Goal: Task Accomplishment & Management: Manage account settings

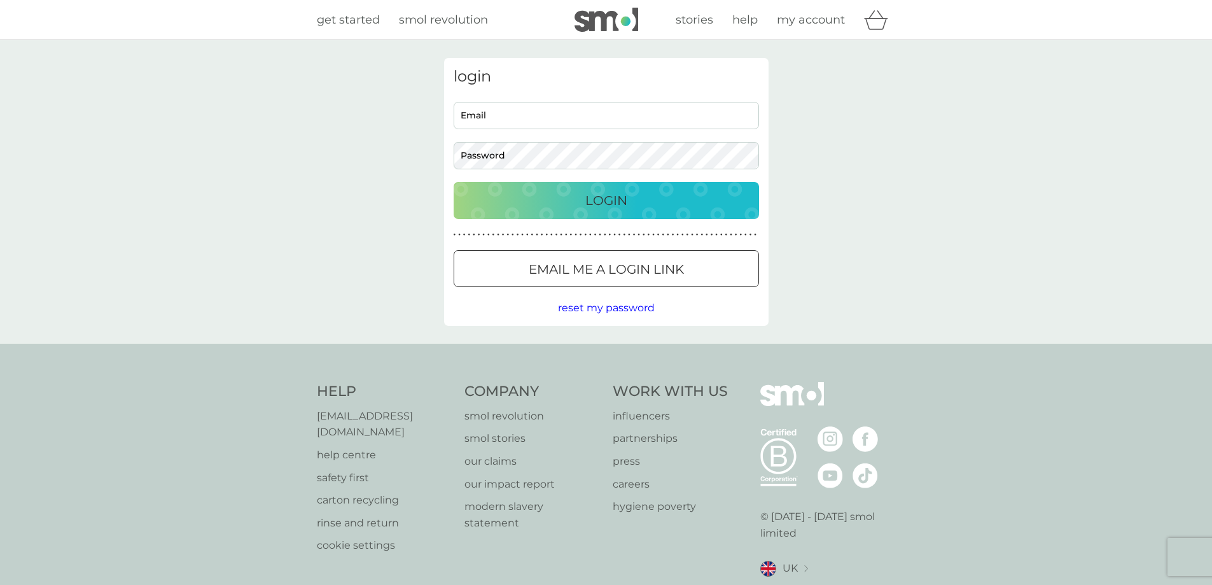
type input "[EMAIL_ADDRESS][DOMAIN_NAME]"
click at [599, 204] on p "Login" at bounding box center [607, 200] width 42 height 20
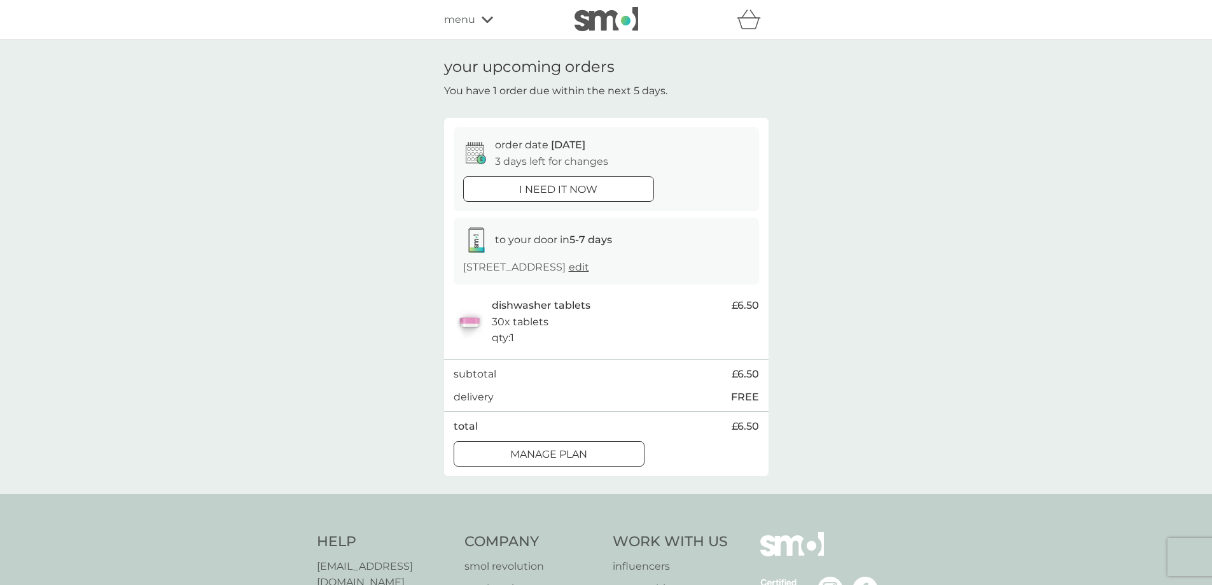
click at [538, 449] on div at bounding box center [549, 453] width 46 height 13
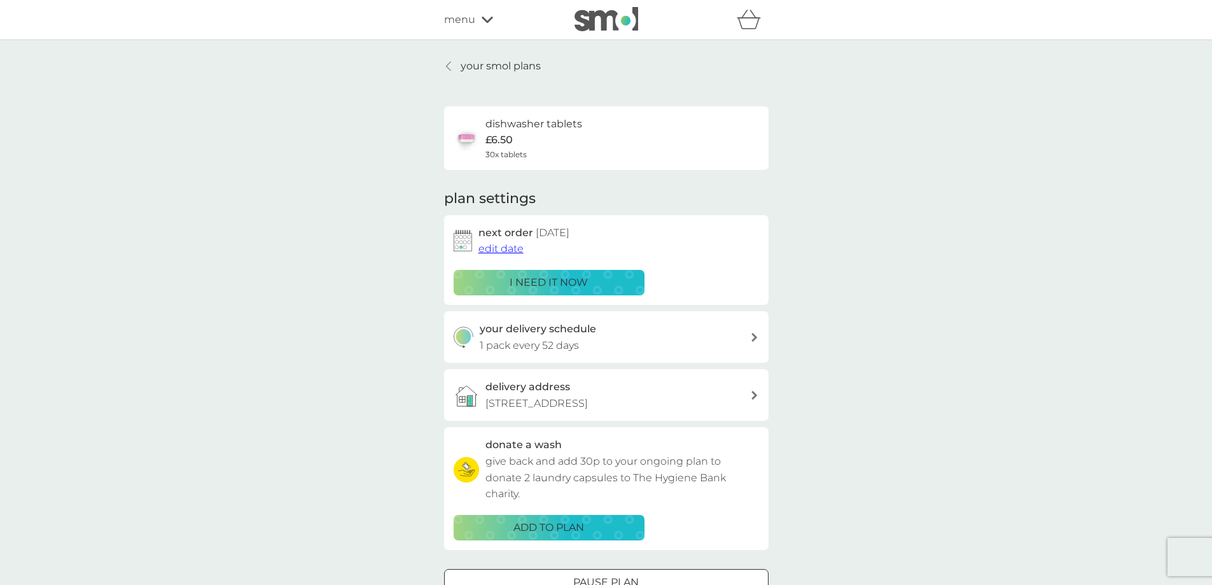
click at [502, 244] on span "edit date" at bounding box center [501, 248] width 45 height 12
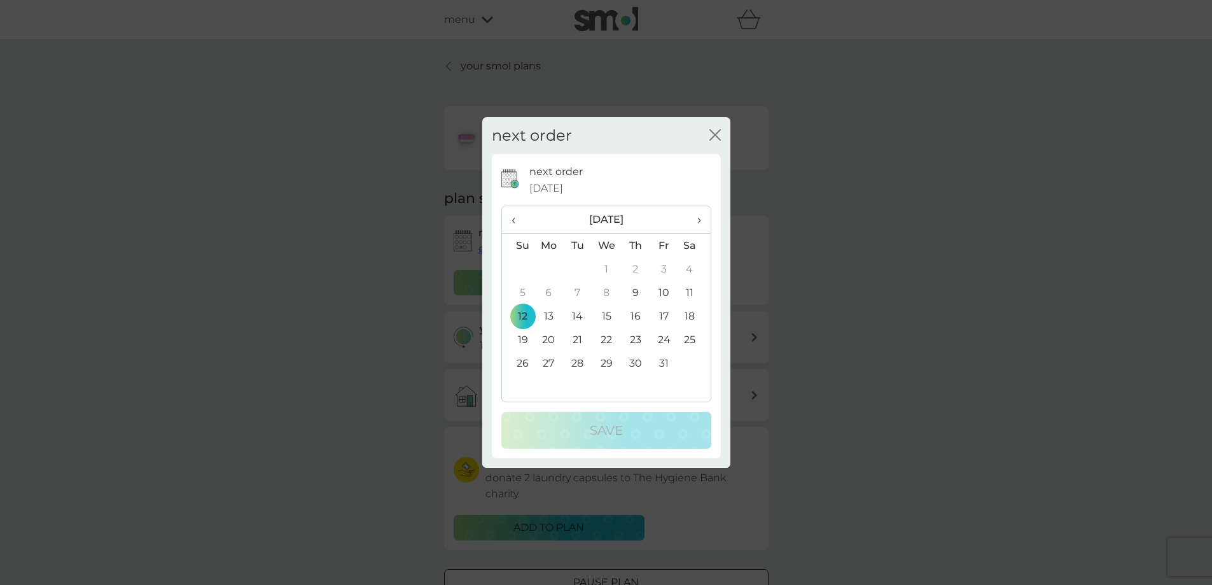
click at [698, 219] on span "›" at bounding box center [694, 219] width 13 height 27
click at [524, 344] on td "16" at bounding box center [518, 340] width 32 height 24
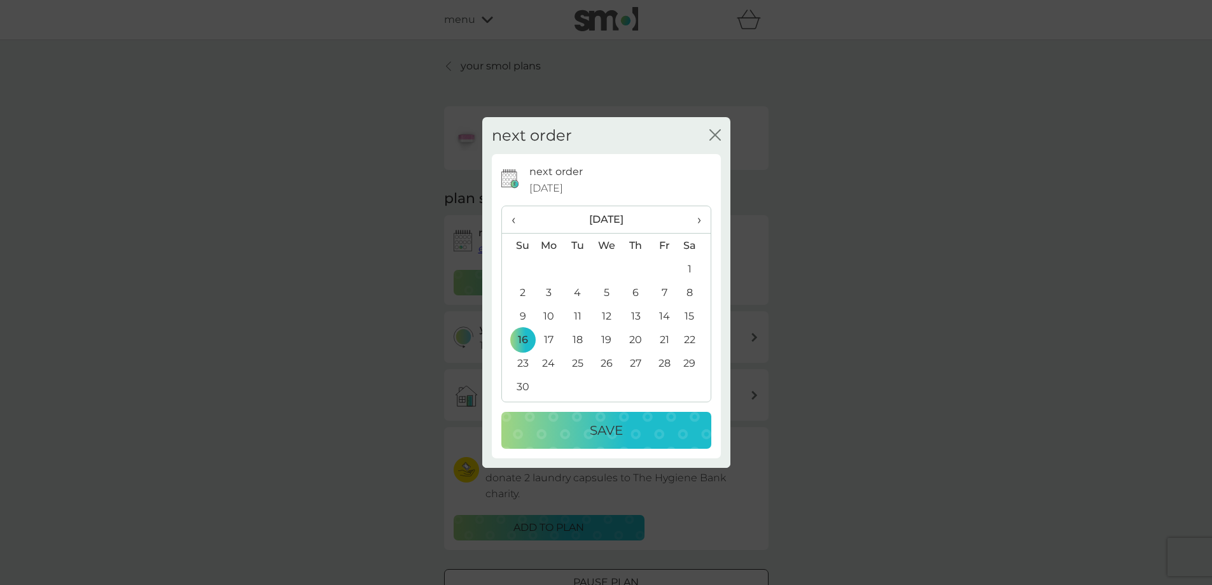
click at [603, 435] on p "Save" at bounding box center [606, 430] width 33 height 20
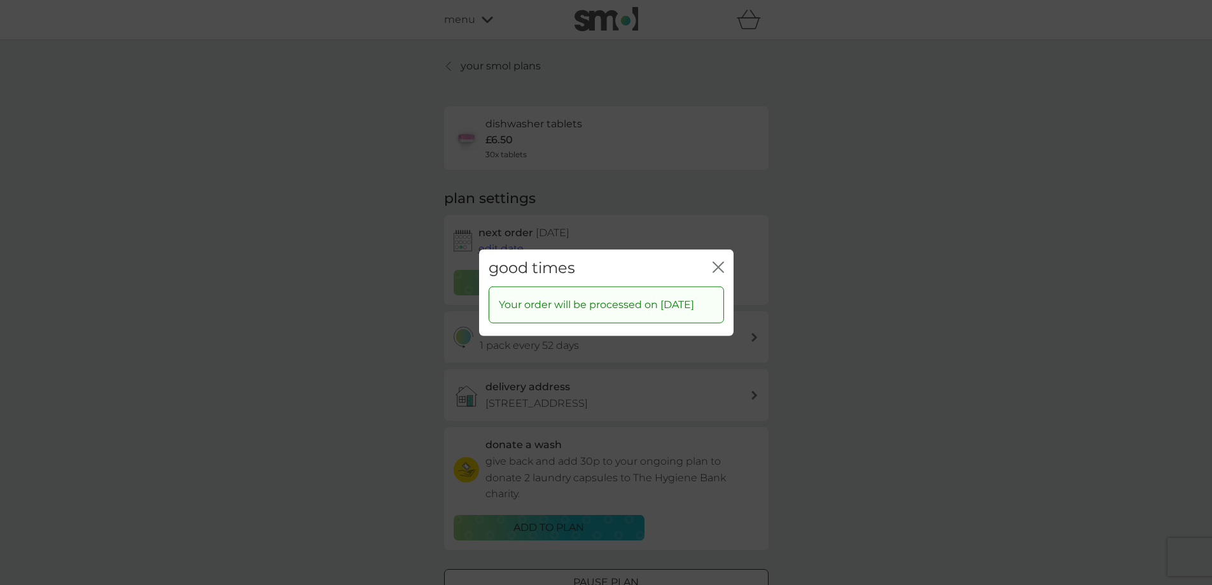
click at [723, 261] on icon "close" at bounding box center [718, 266] width 11 height 11
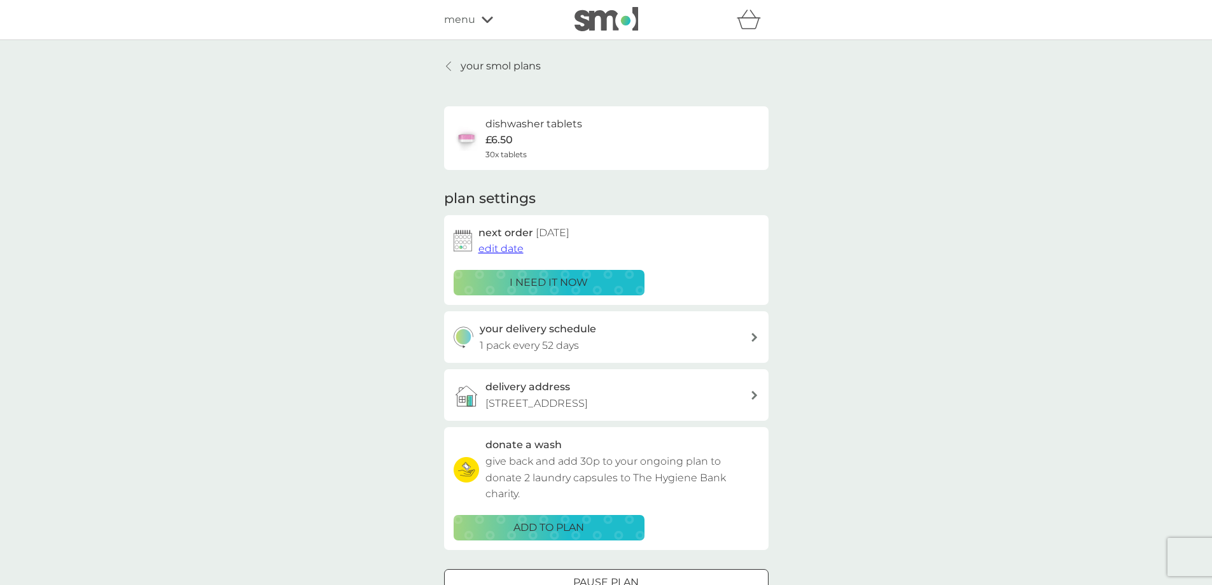
click at [512, 71] on p "your smol plans" at bounding box center [501, 66] width 80 height 17
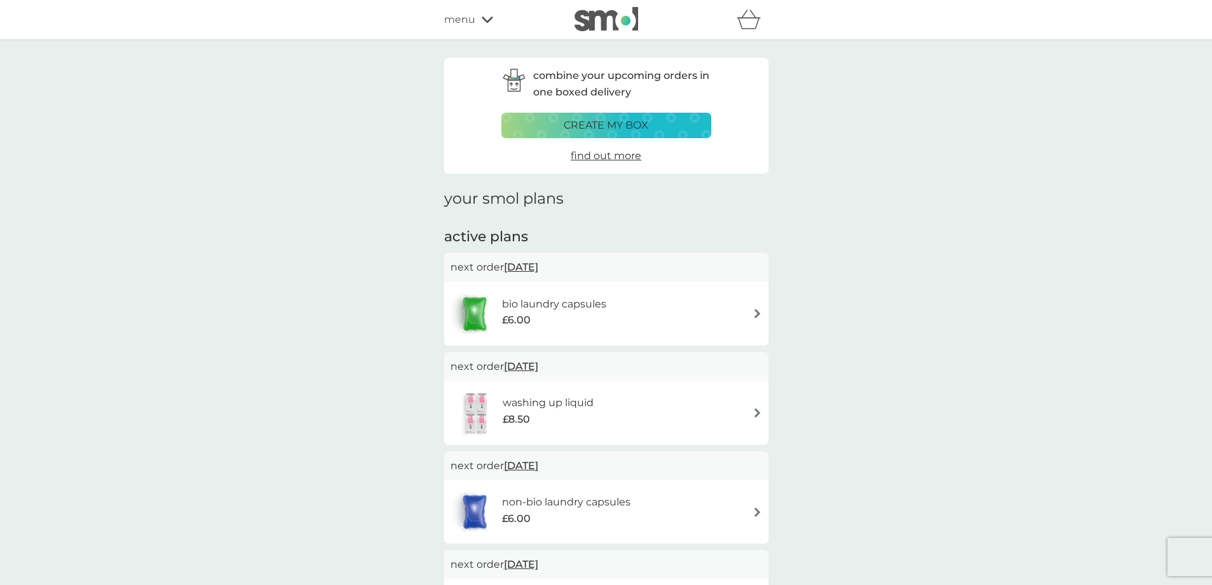
click at [519, 264] on span "20 Oct 2025" at bounding box center [521, 267] width 34 height 25
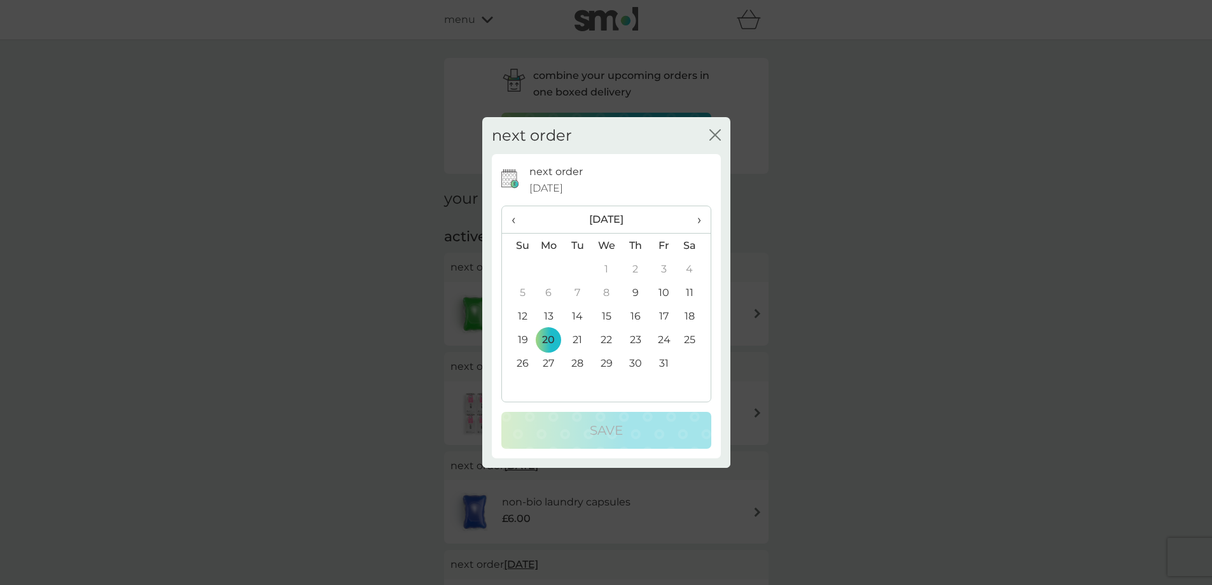
click at [700, 222] on span "›" at bounding box center [694, 219] width 13 height 27
click at [547, 355] on td "24" at bounding box center [549, 363] width 29 height 24
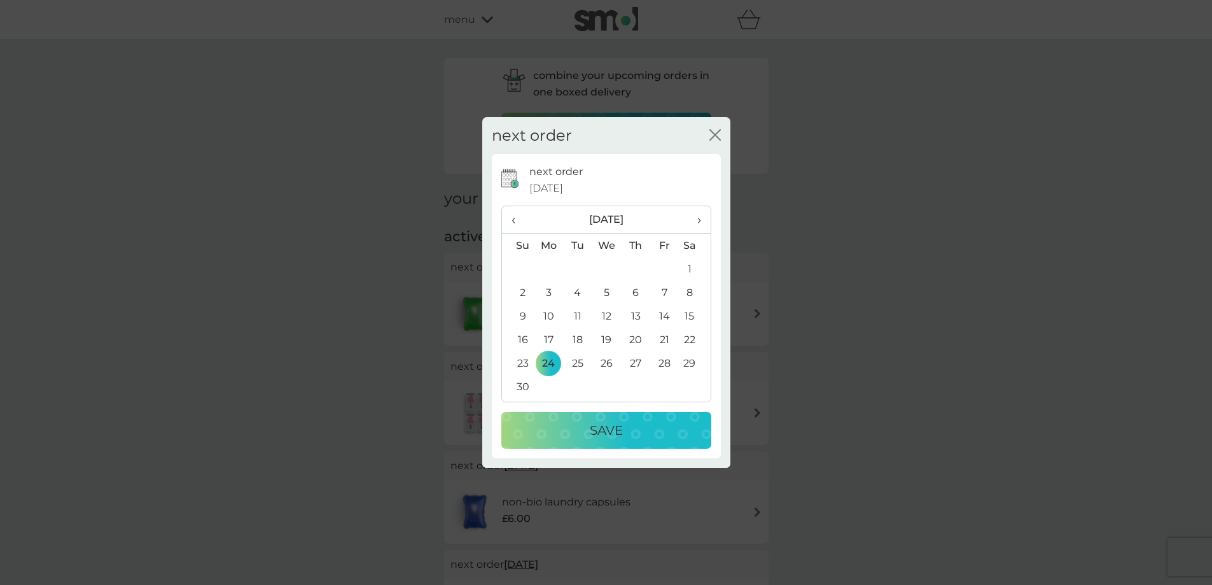
click at [593, 428] on p "Save" at bounding box center [606, 430] width 33 height 20
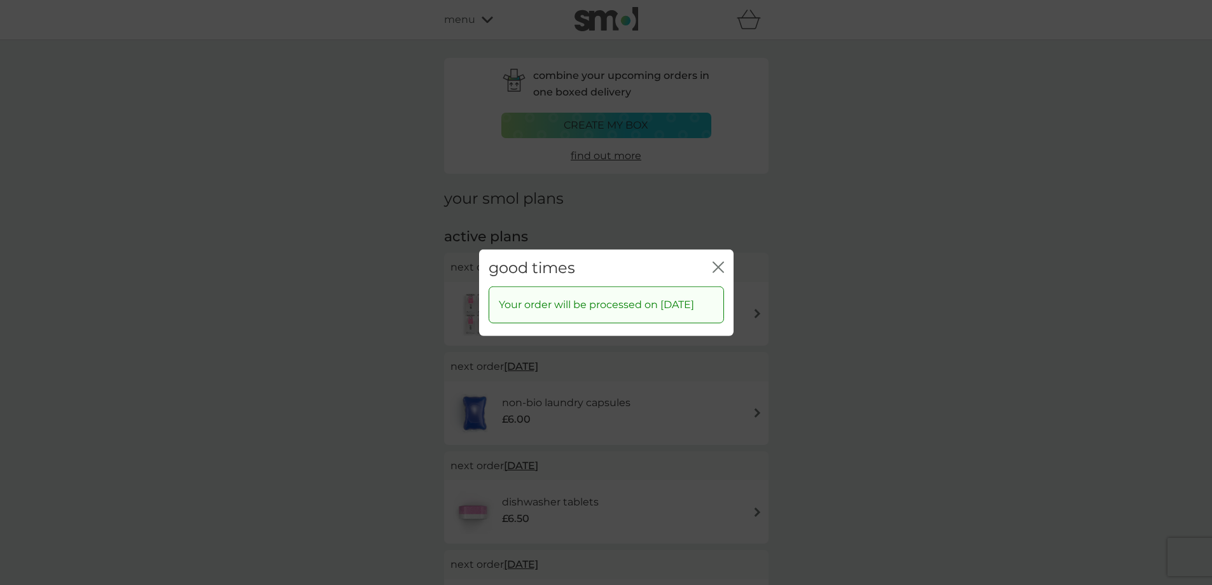
click at [717, 262] on icon "close" at bounding box center [715, 267] width 5 height 10
